Goal: Find contact information: Find contact information

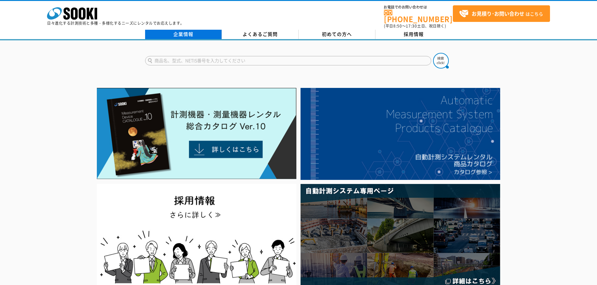
click at [212, 34] on link "企業情報" at bounding box center [183, 34] width 77 height 9
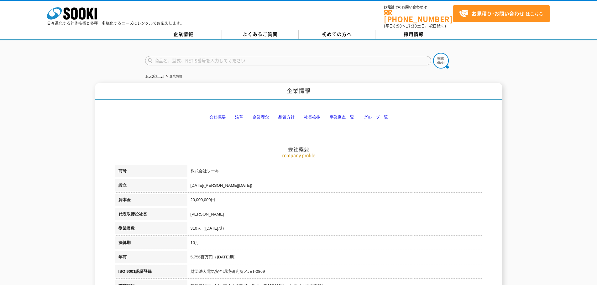
click at [342, 115] on link "事業拠点一覧" at bounding box center [342, 117] width 24 height 5
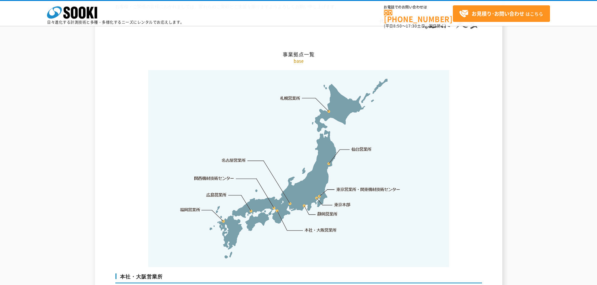
scroll to position [1259, 0]
click at [351, 186] on link "東京営業所・関東機材技術センター" at bounding box center [369, 189] width 64 height 6
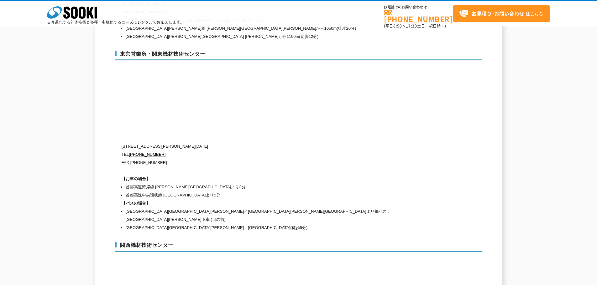
scroll to position [2585, 0]
